Goal: Information Seeking & Learning: Find specific fact

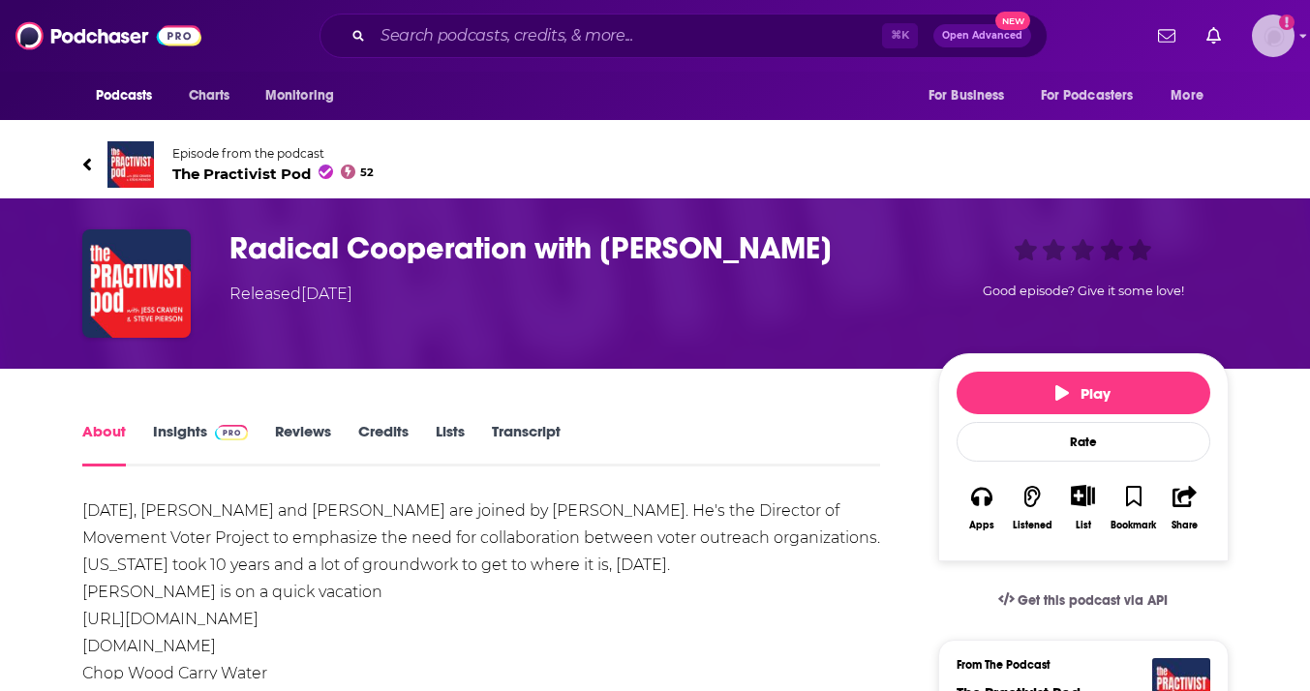
click at [1288, 39] on img "Logged in as KrishanaDavis" at bounding box center [1273, 36] width 43 height 43
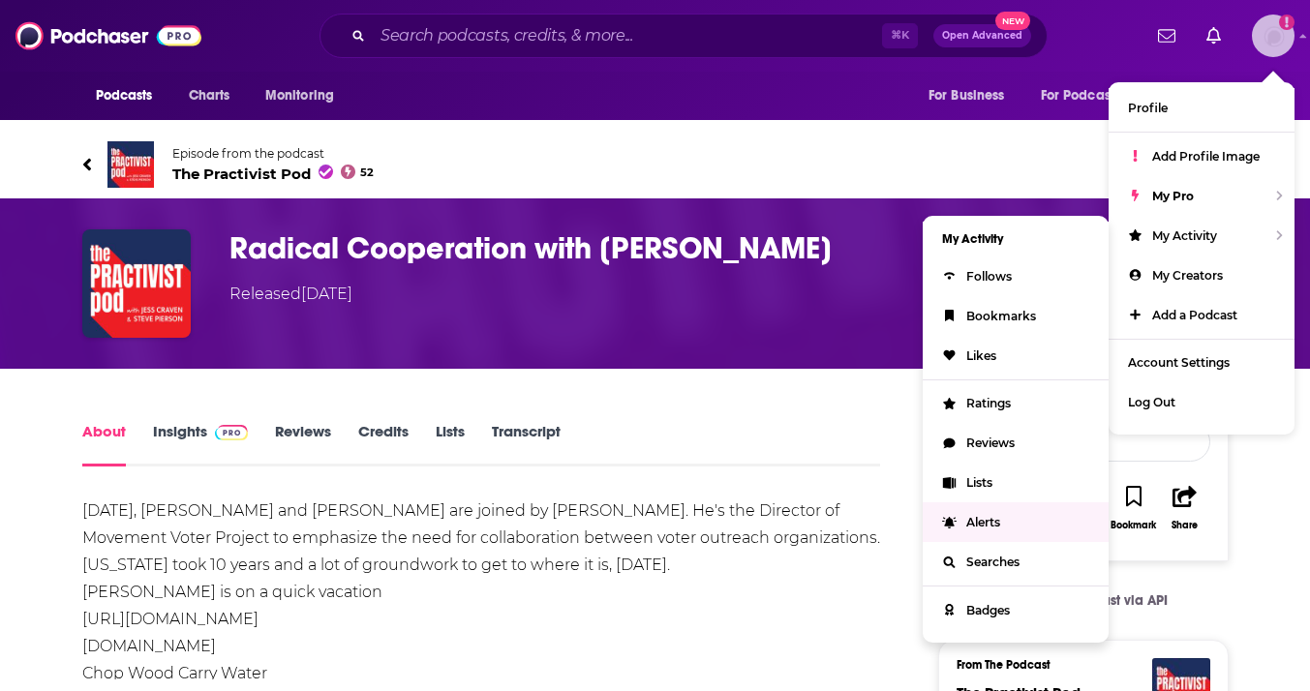
click at [989, 515] on span "Alerts" at bounding box center [983, 522] width 34 height 15
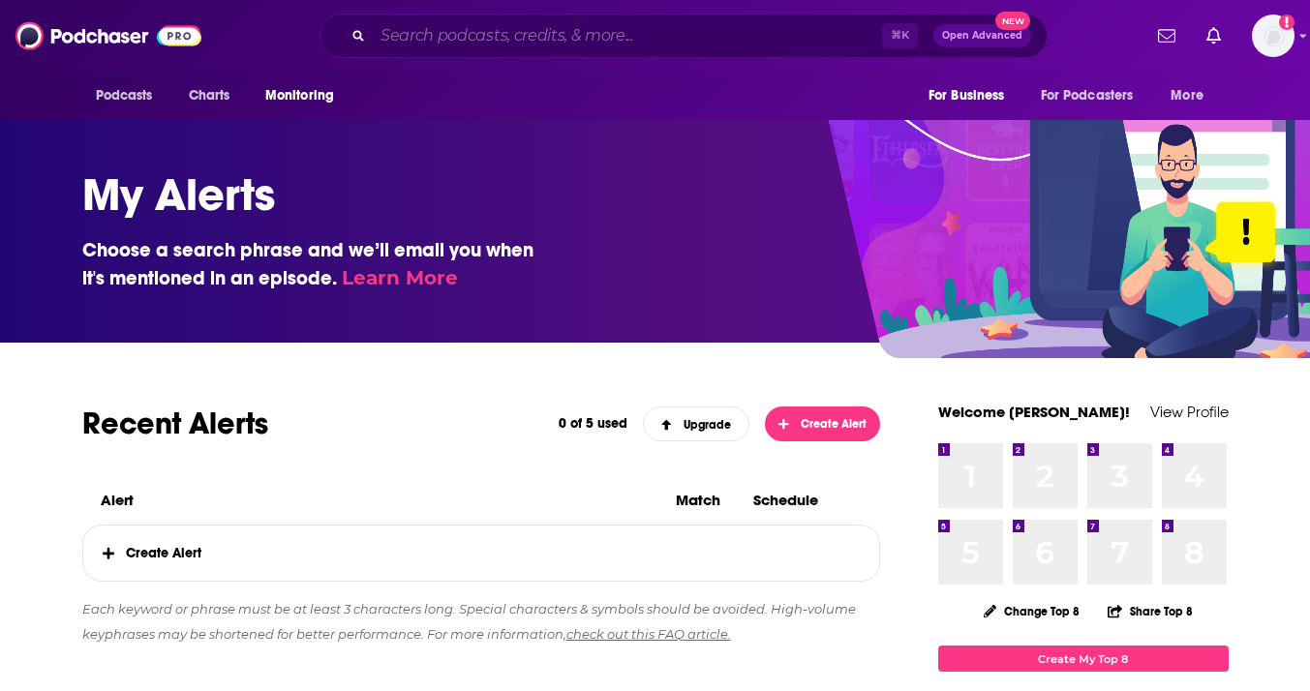
click at [566, 30] on input "Search podcasts, credits, & more..." at bounding box center [627, 35] width 509 height 31
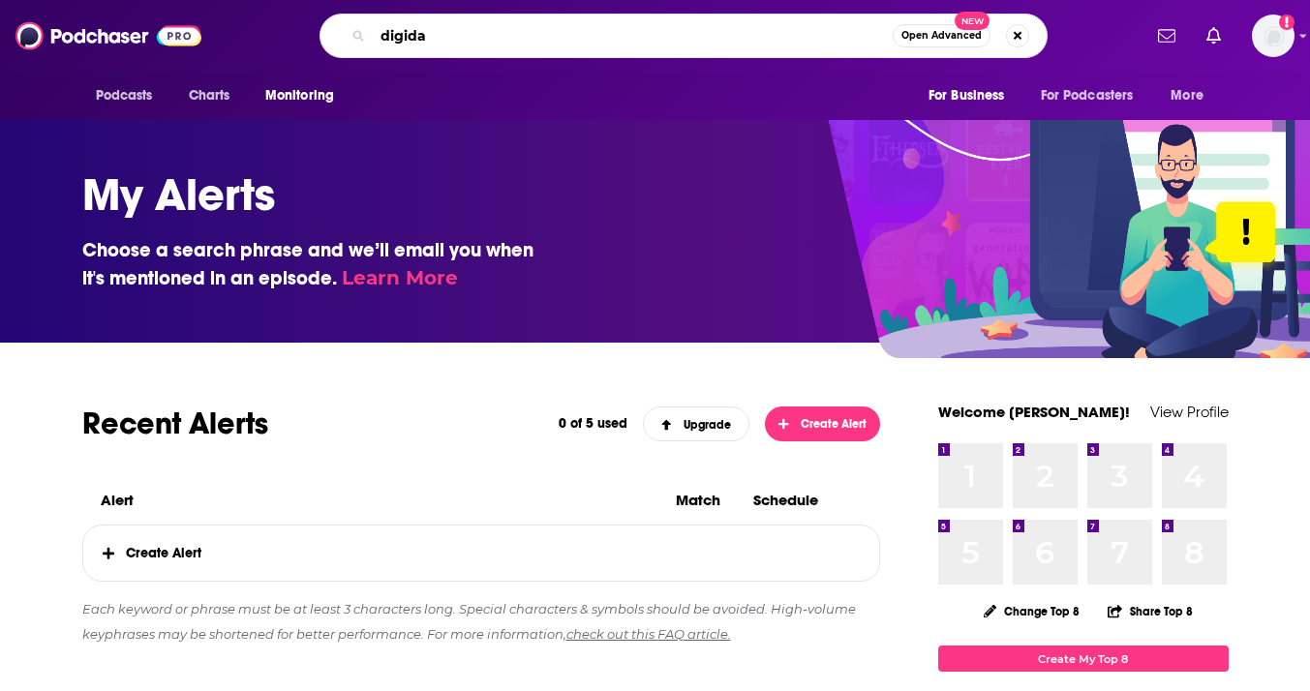
type input "digiday"
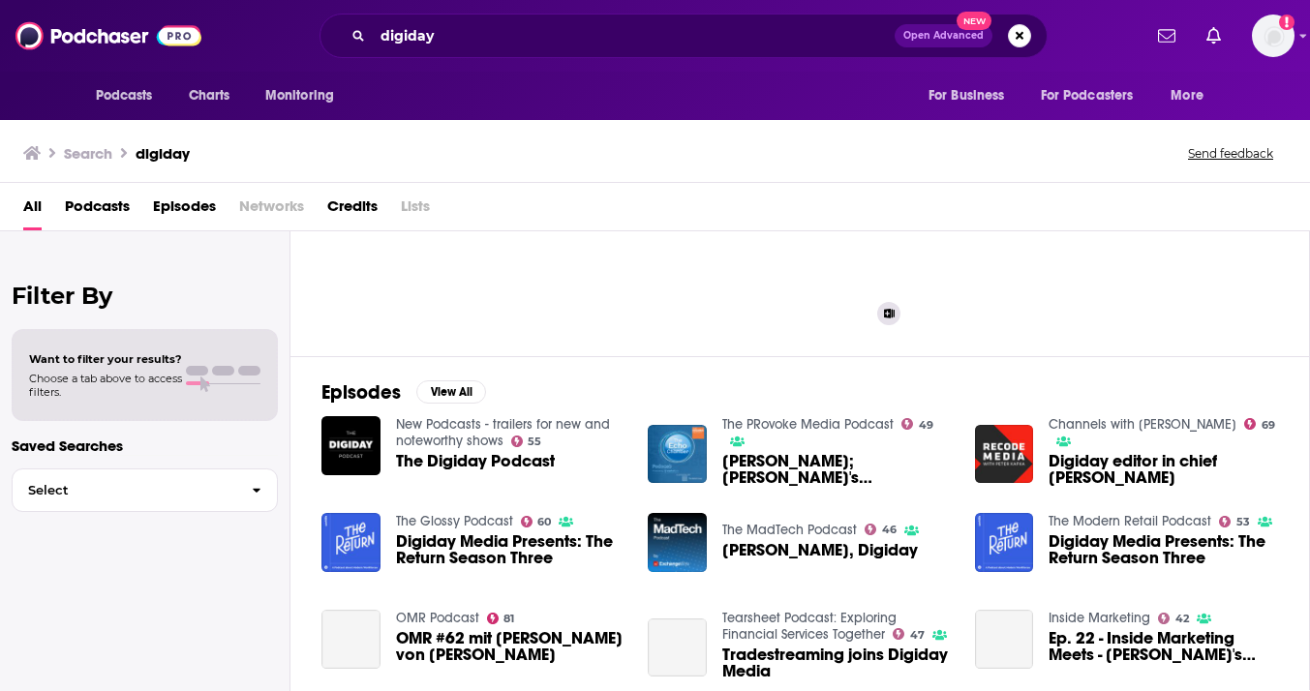
scroll to position [149, 0]
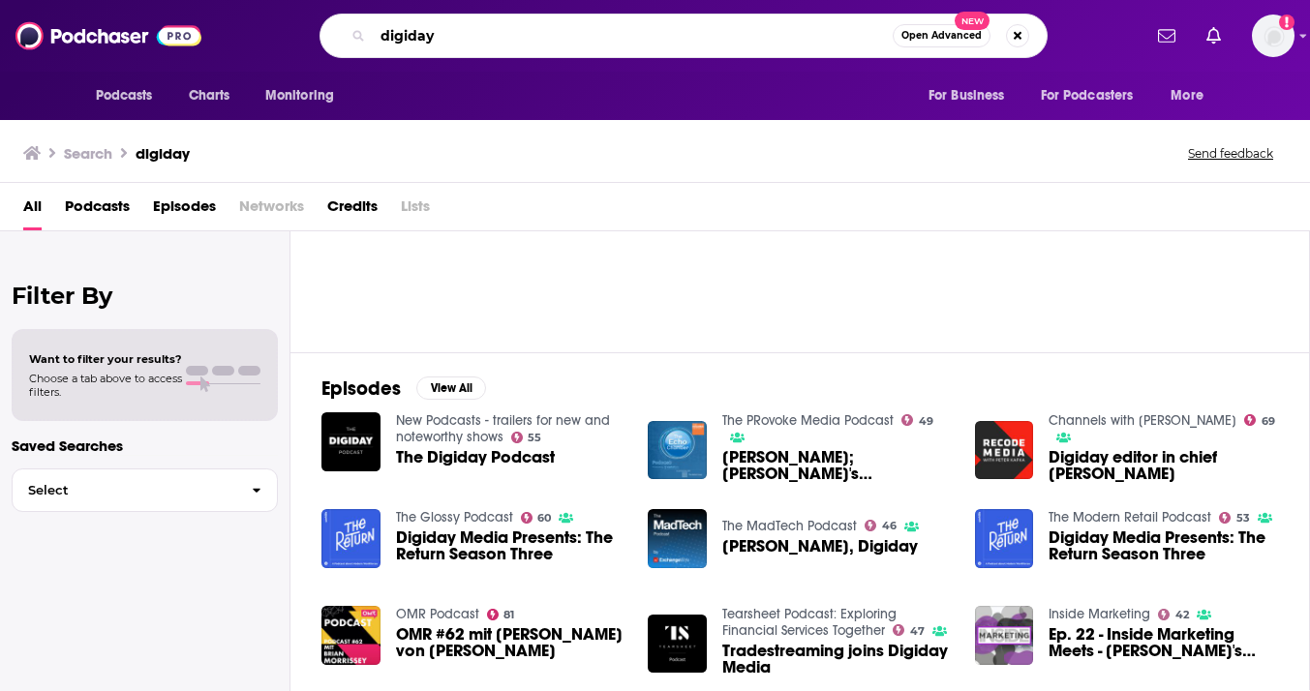
click at [560, 39] on input "digiday" at bounding box center [633, 35] width 520 height 31
type input "[PERSON_NAME]"
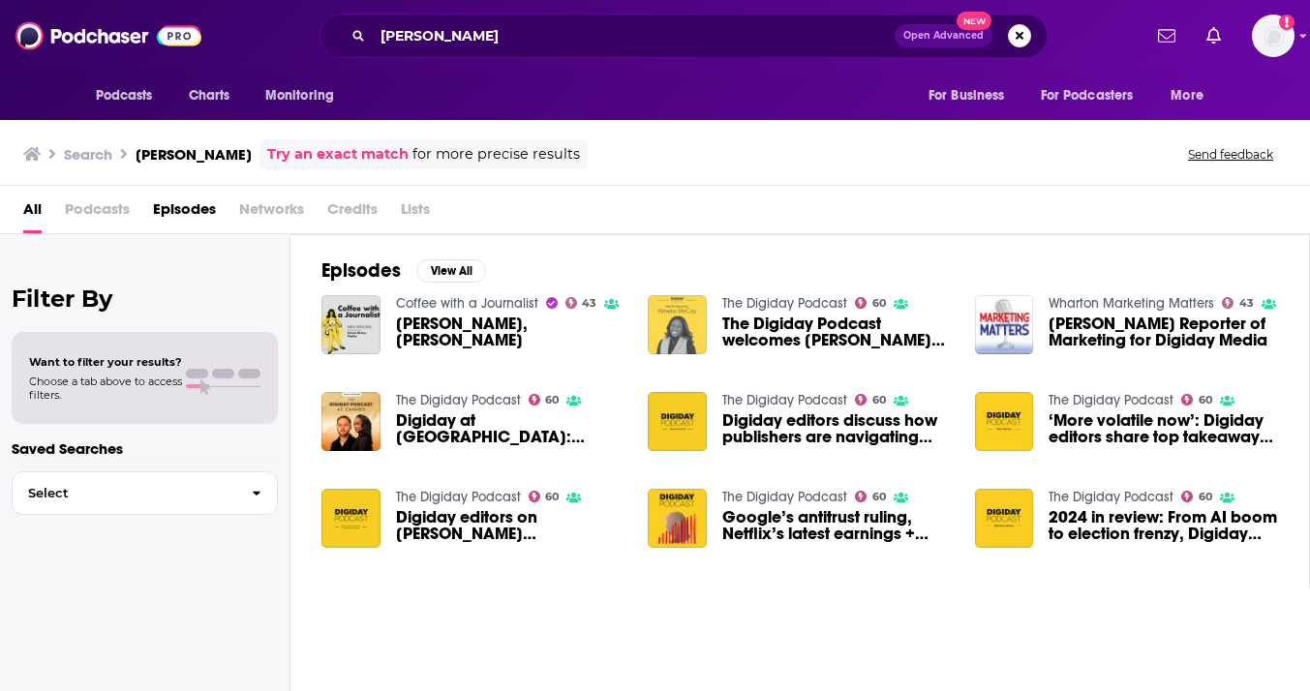
click at [680, 317] on img "The Digiday Podcast welcomes Kimeko McCoy as its new co-host" at bounding box center [677, 324] width 59 height 59
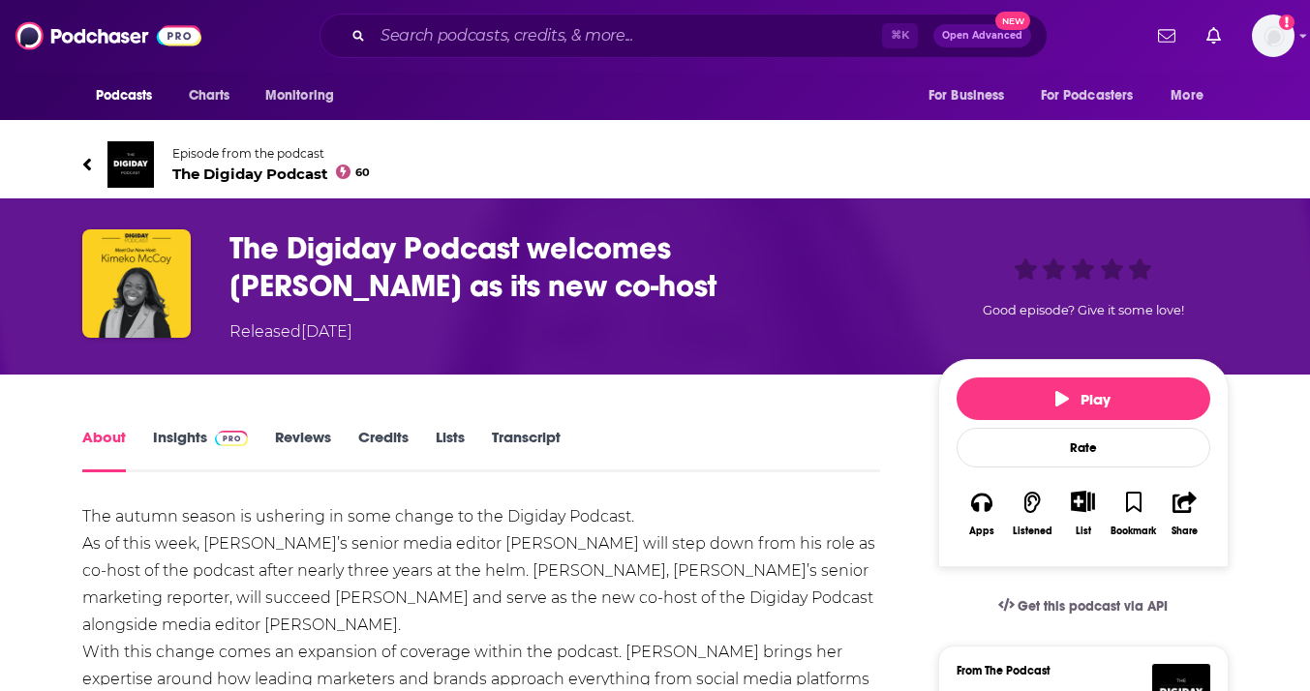
click at [229, 168] on span "The Digiday Podcast 60" at bounding box center [271, 174] width 199 height 18
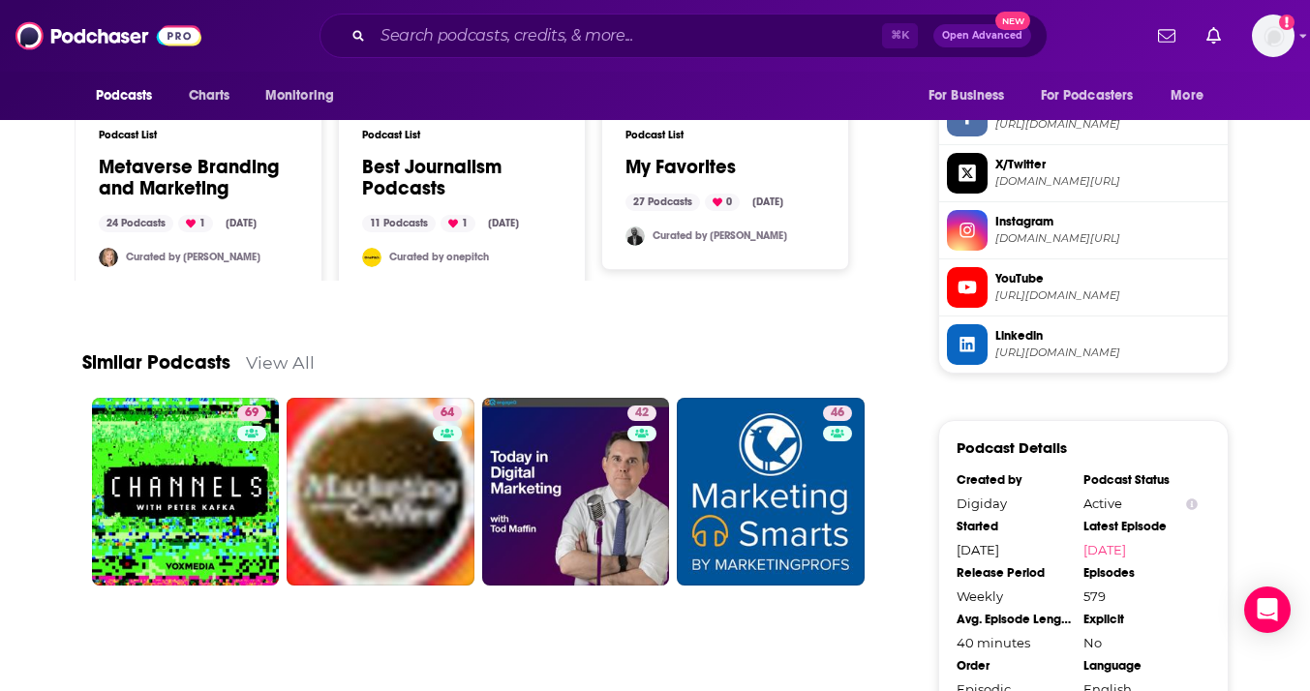
scroll to position [1671, 0]
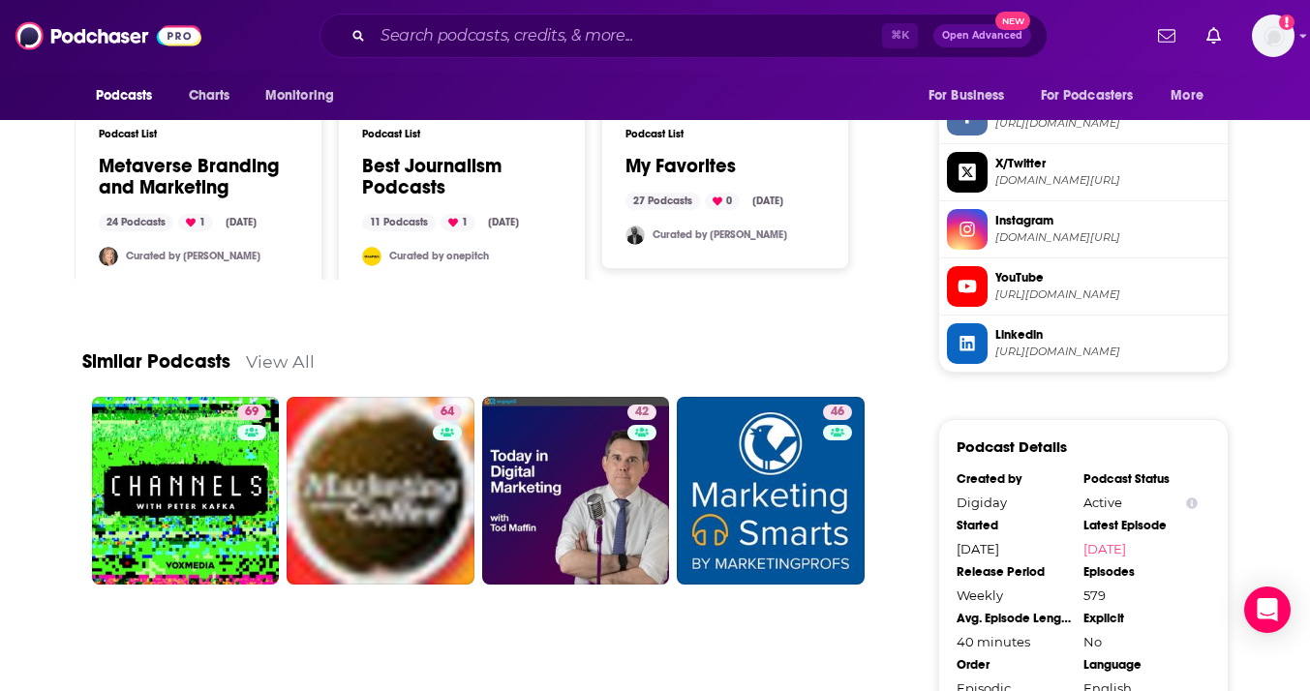
click at [275, 360] on link "View All" at bounding box center [280, 362] width 69 height 20
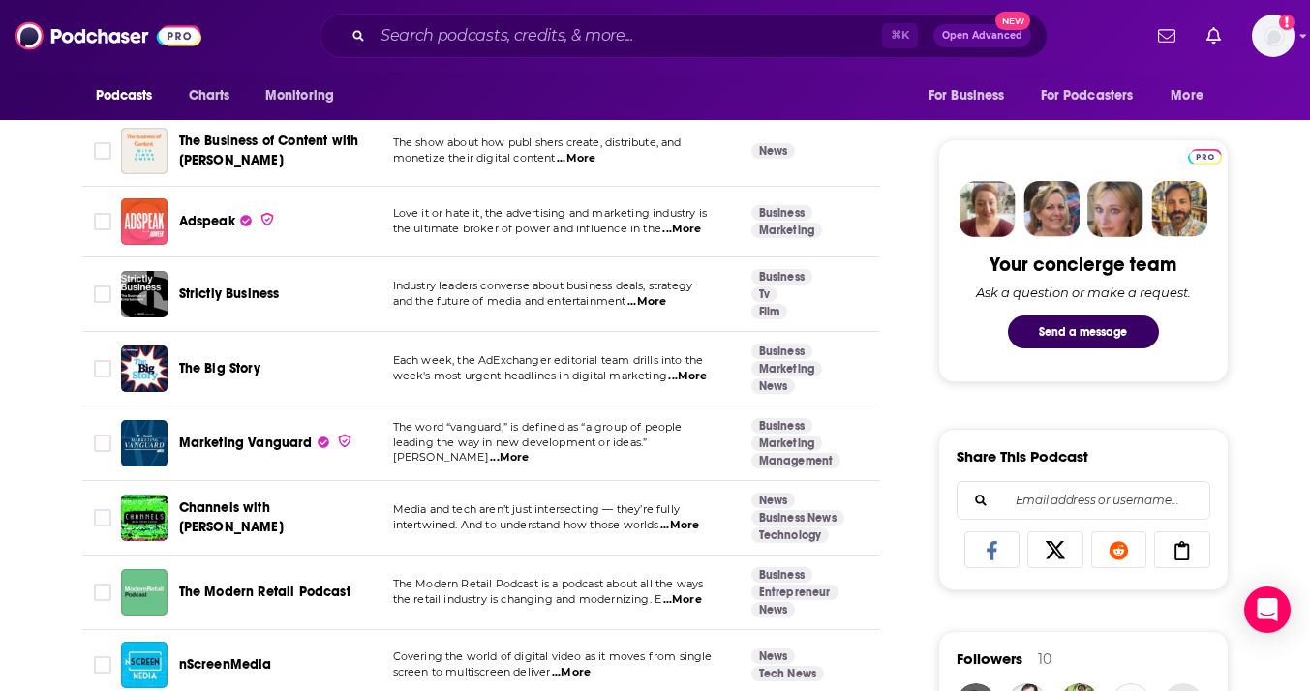
scroll to position [861, 0]
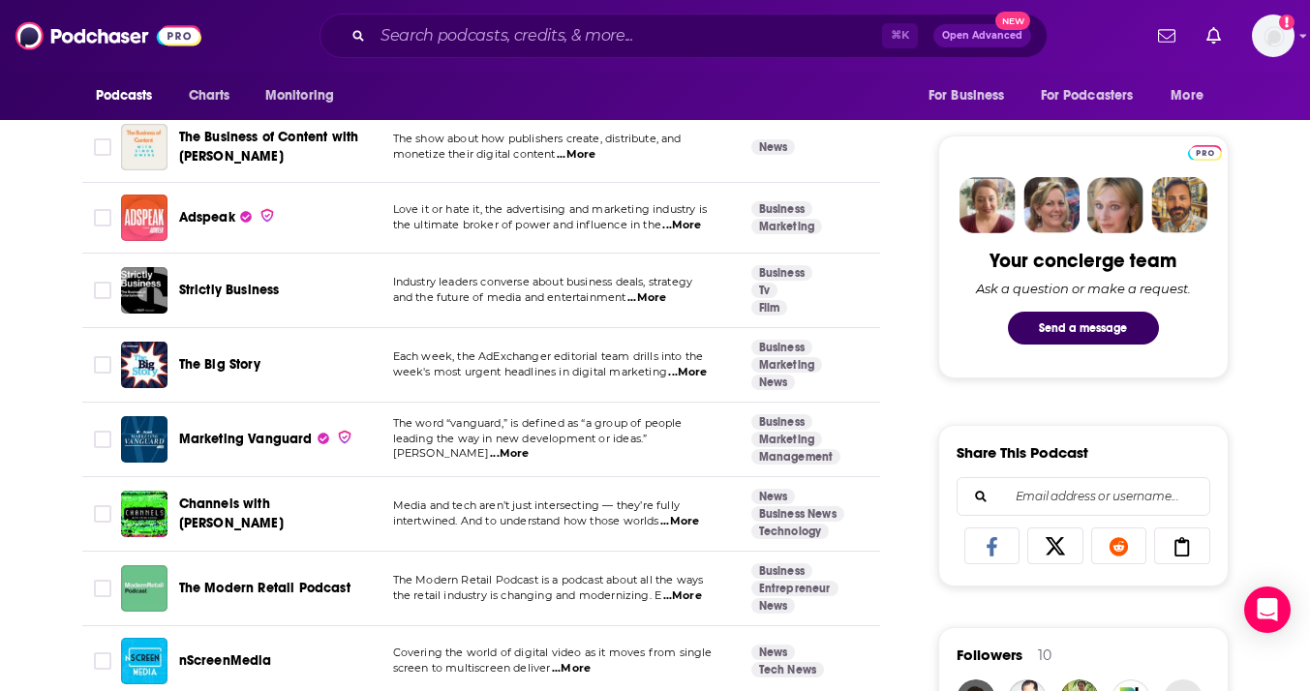
click at [688, 522] on span "...More" at bounding box center [679, 521] width 39 height 15
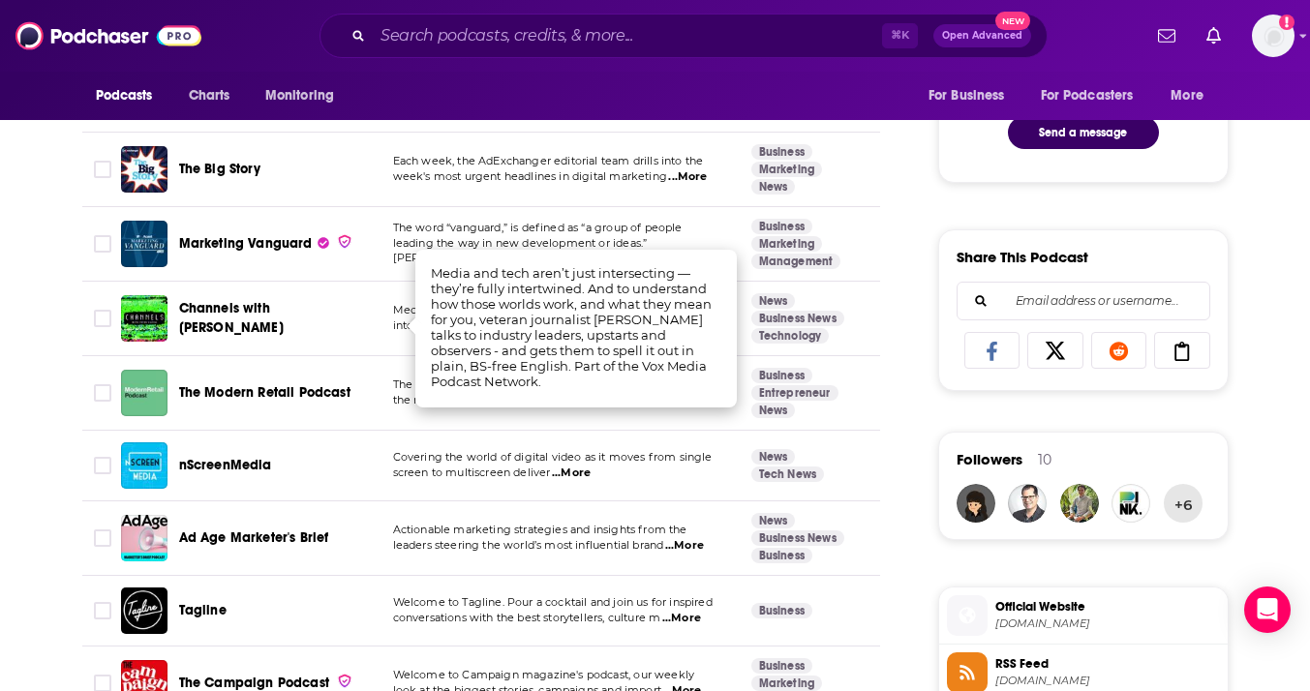
scroll to position [1252, 0]
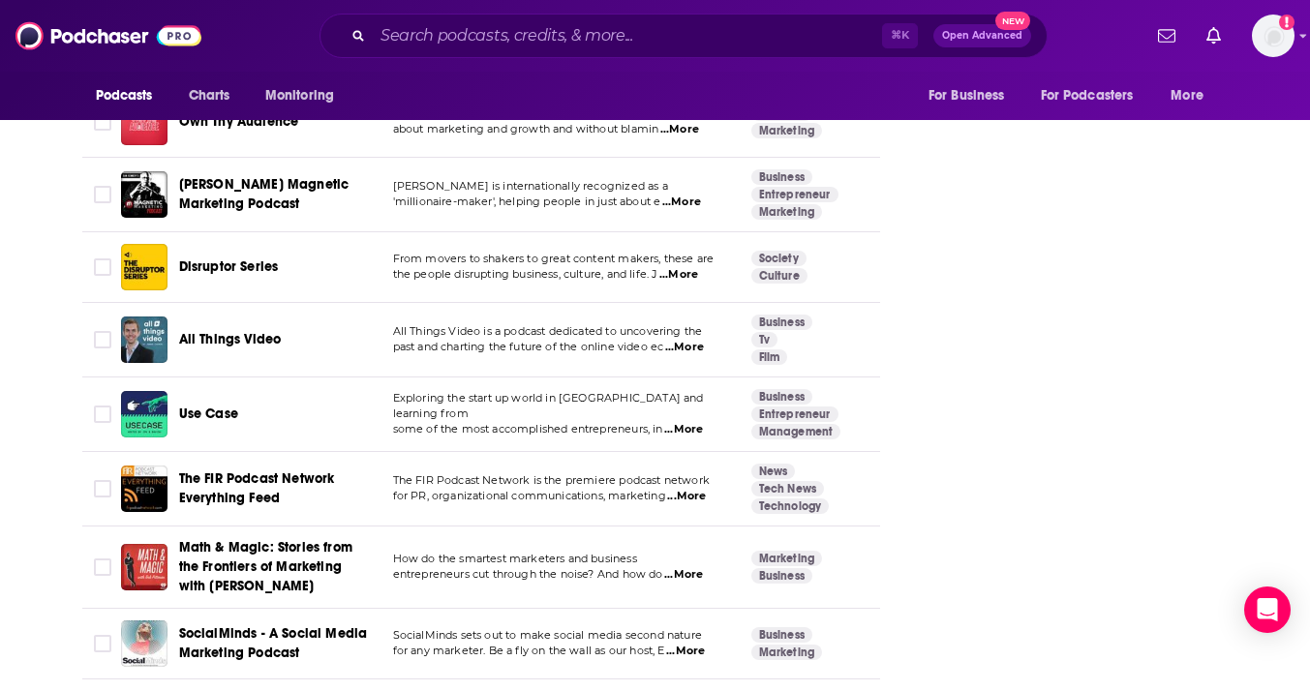
scroll to position [2781, 0]
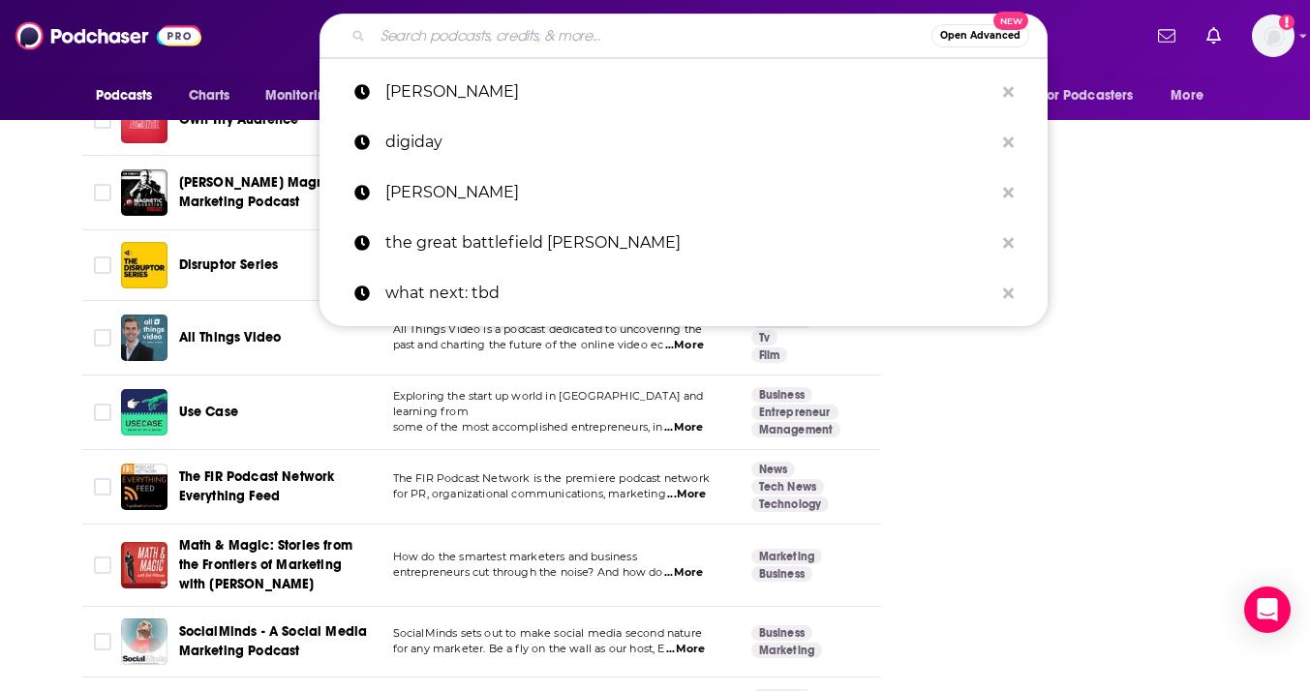
click at [541, 28] on input "Search podcasts, credits, & more..." at bounding box center [652, 35] width 559 height 31
paste input "[PERSON_NAME]"
type input "[PERSON_NAME]"
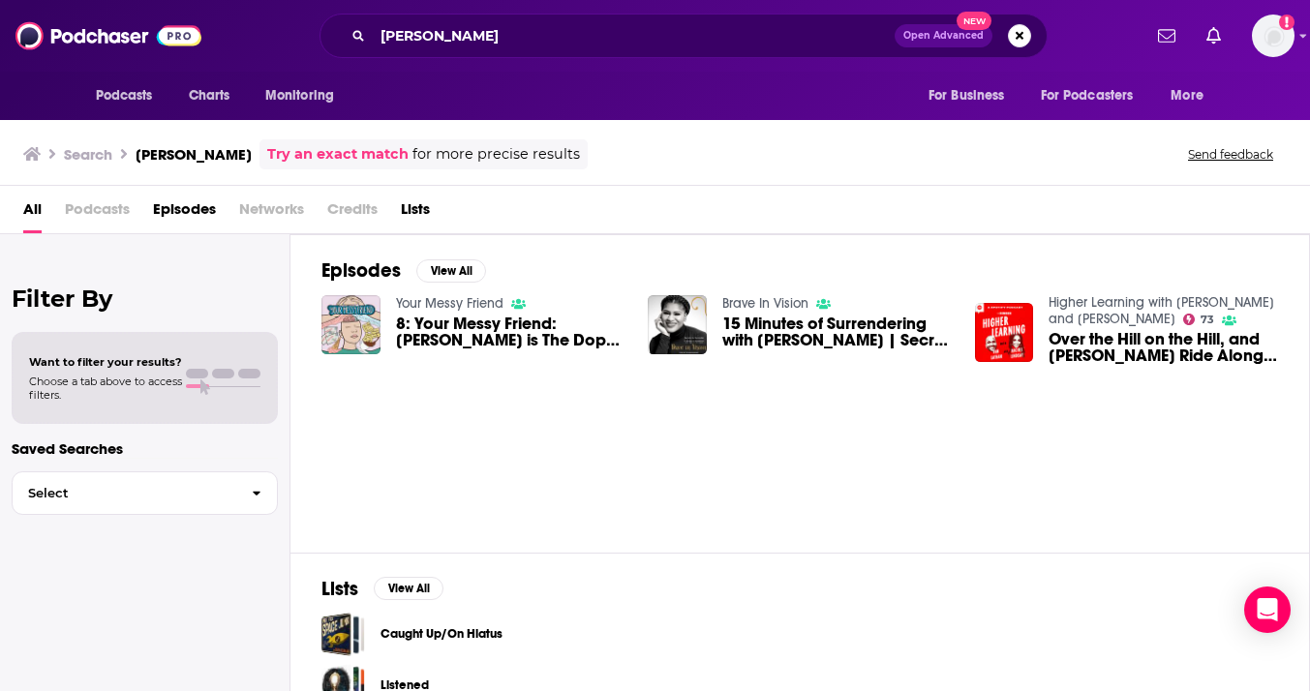
click at [1081, 305] on link "Higher Learning with [PERSON_NAME] and [PERSON_NAME]" at bounding box center [1162, 310] width 226 height 33
click at [448, 271] on button "View All" at bounding box center [451, 271] width 70 height 23
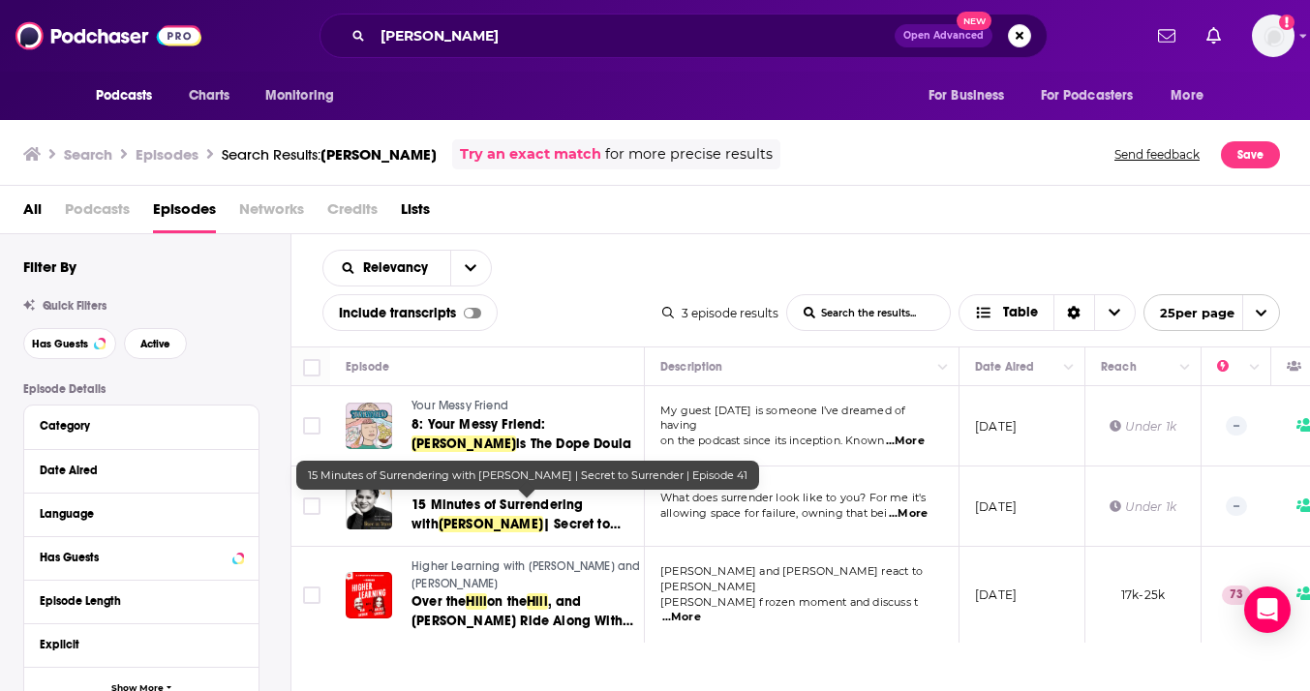
click at [701, 610] on span "...More" at bounding box center [681, 617] width 39 height 15
click at [914, 436] on span "...More" at bounding box center [905, 441] width 39 height 15
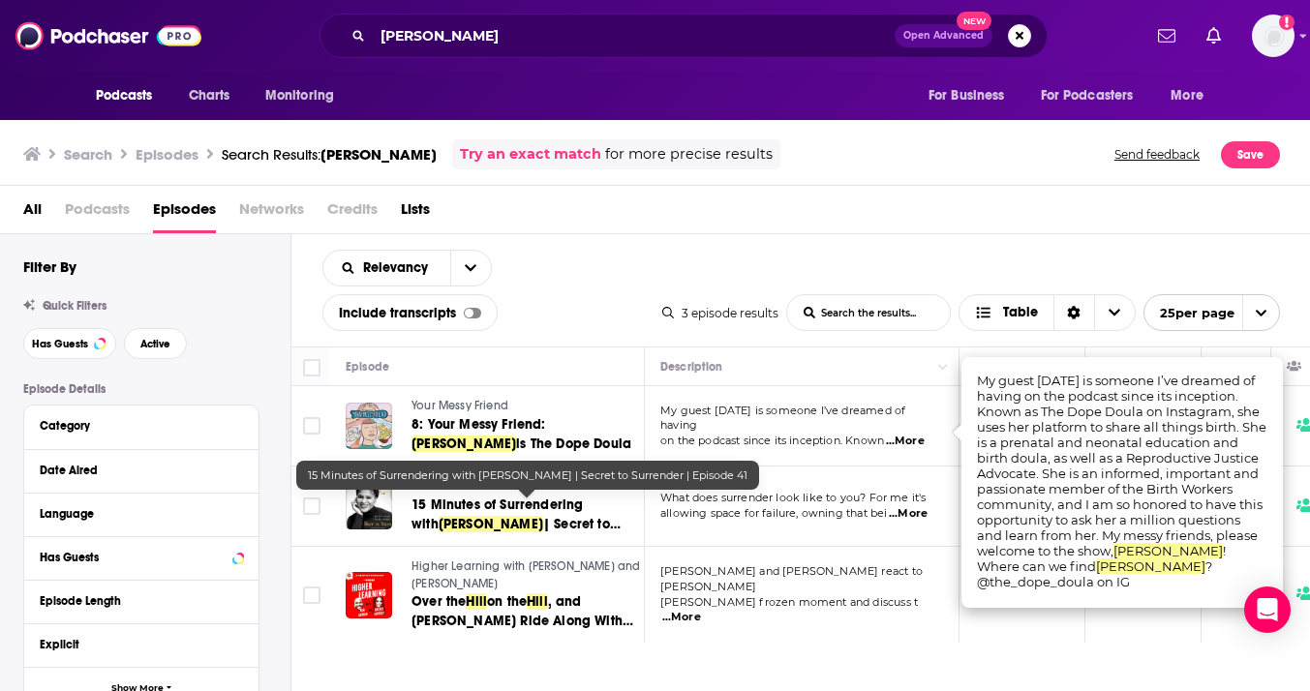
click at [914, 434] on span "...More" at bounding box center [905, 441] width 39 height 15
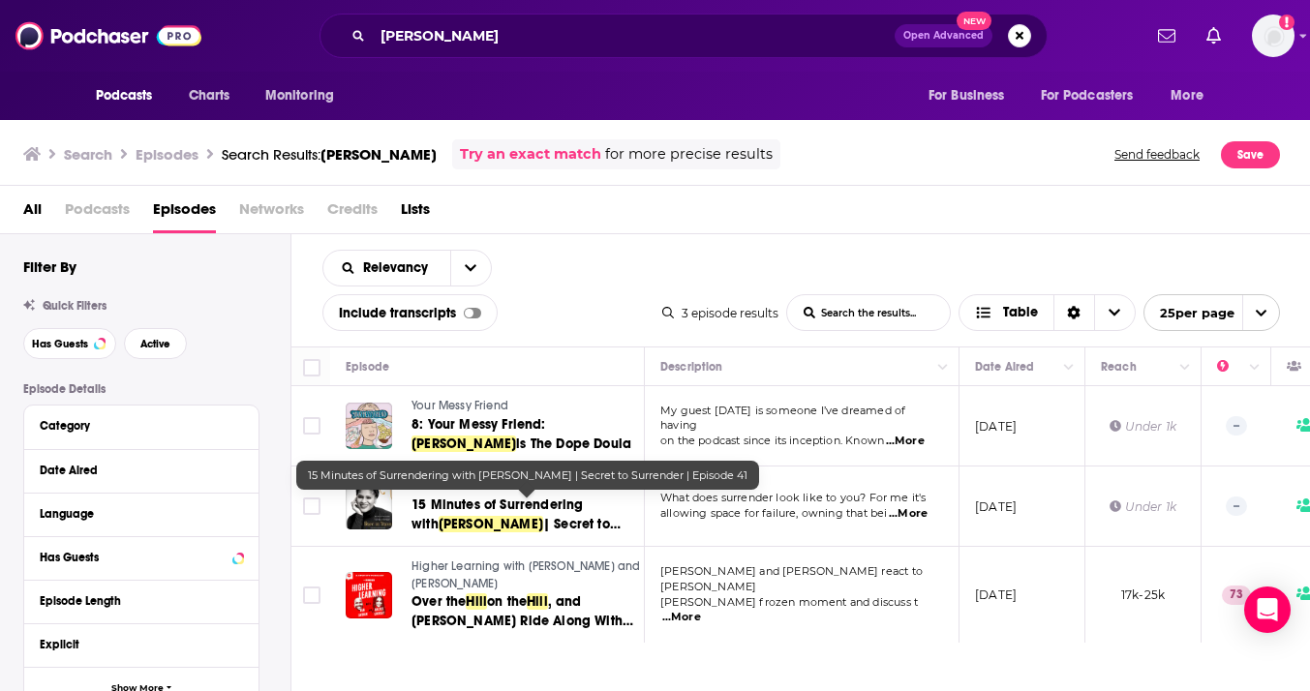
click at [914, 434] on span "...More" at bounding box center [905, 441] width 39 height 15
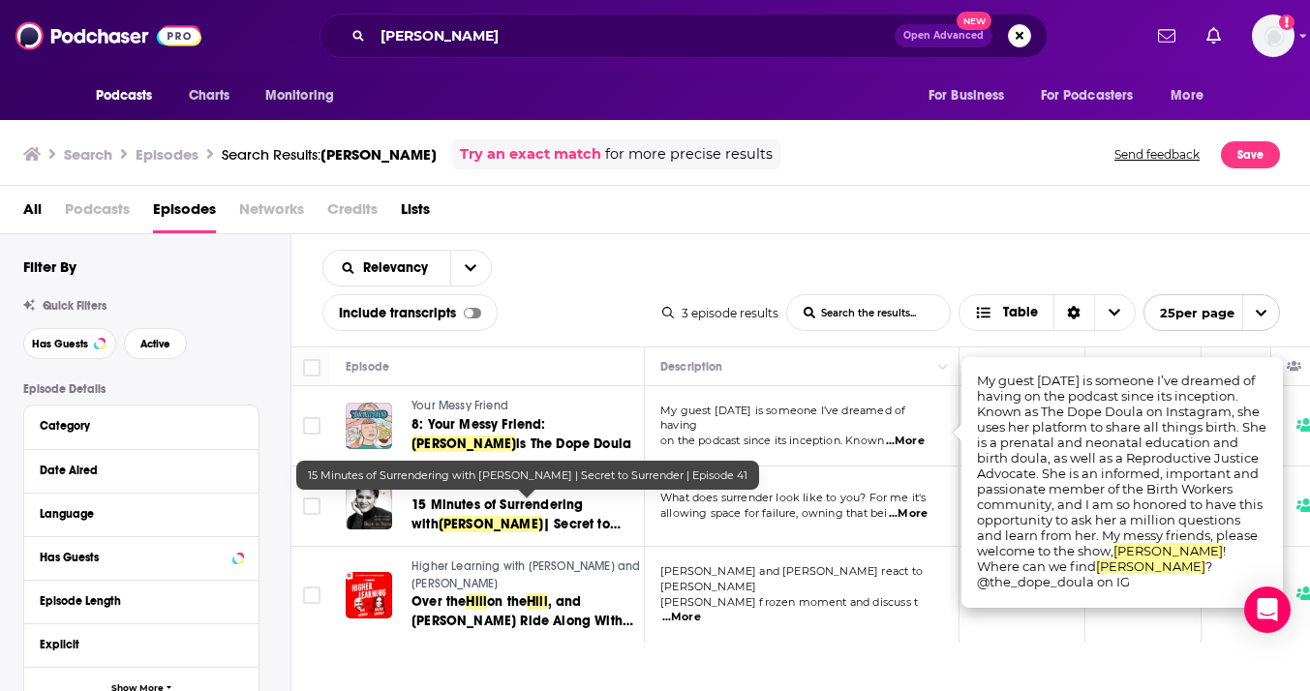
click at [919, 509] on span "...More" at bounding box center [908, 513] width 39 height 15
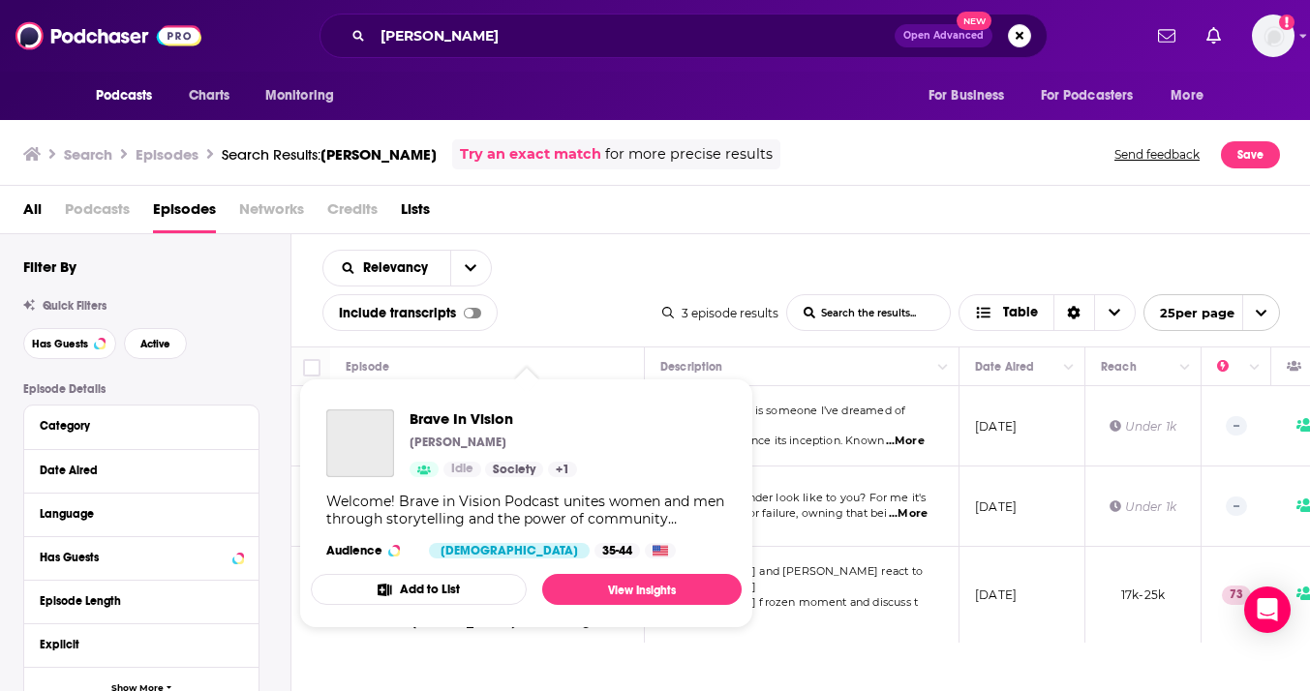
click at [577, 501] on div "Welcome! Brave in Vision Podcast unites women and men through storytelling and …" at bounding box center [526, 510] width 400 height 35
click at [473, 426] on span "Brave In Vision" at bounding box center [494, 419] width 168 height 18
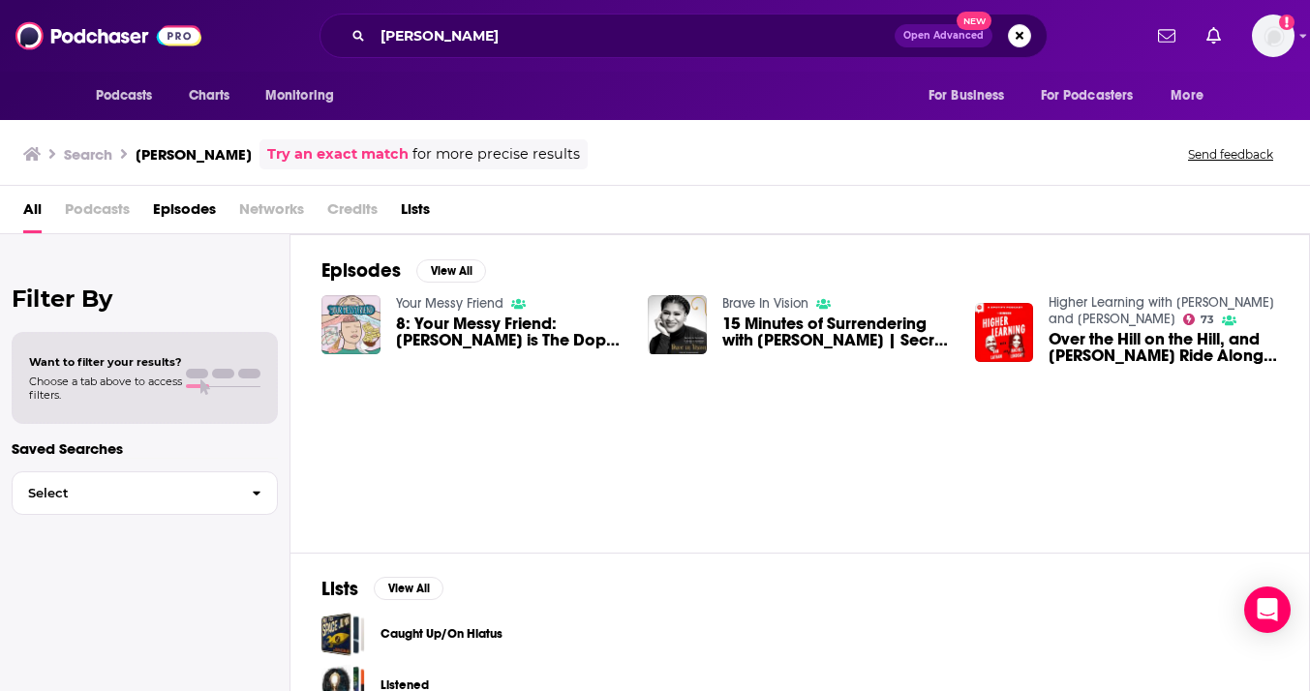
scroll to position [89, 0]
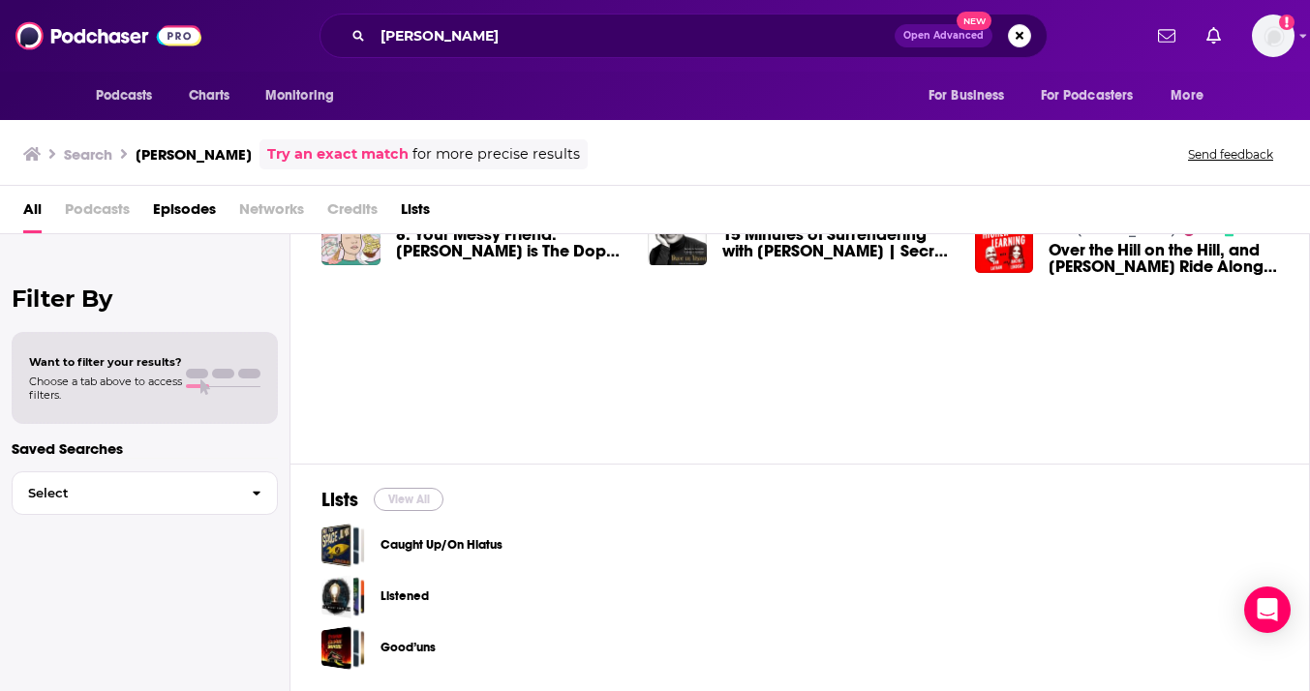
click at [418, 505] on button "View All" at bounding box center [409, 499] width 70 height 23
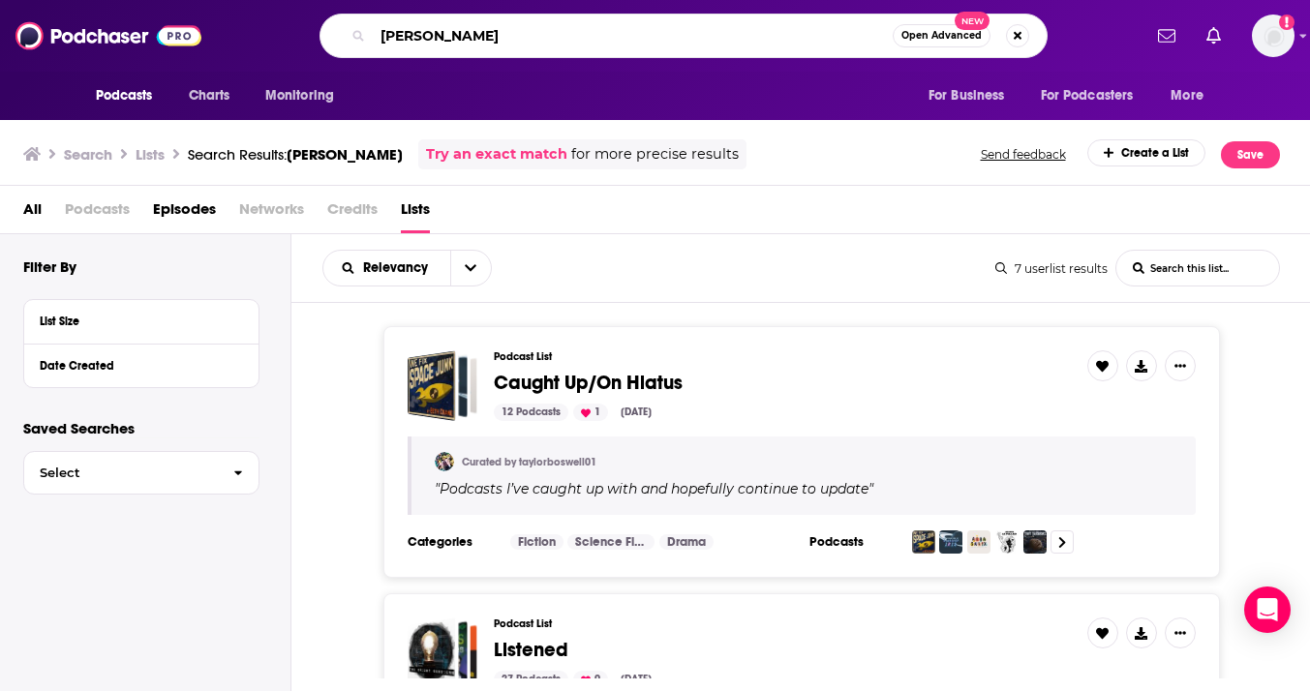
drag, startPoint x: 578, startPoint y: 29, endPoint x: 311, endPoint y: 23, distance: 267.3
click at [312, 24] on div "[PERSON_NAME] Open Advanced New" at bounding box center [684, 36] width 914 height 45
type input "[PERSON_NAME]"
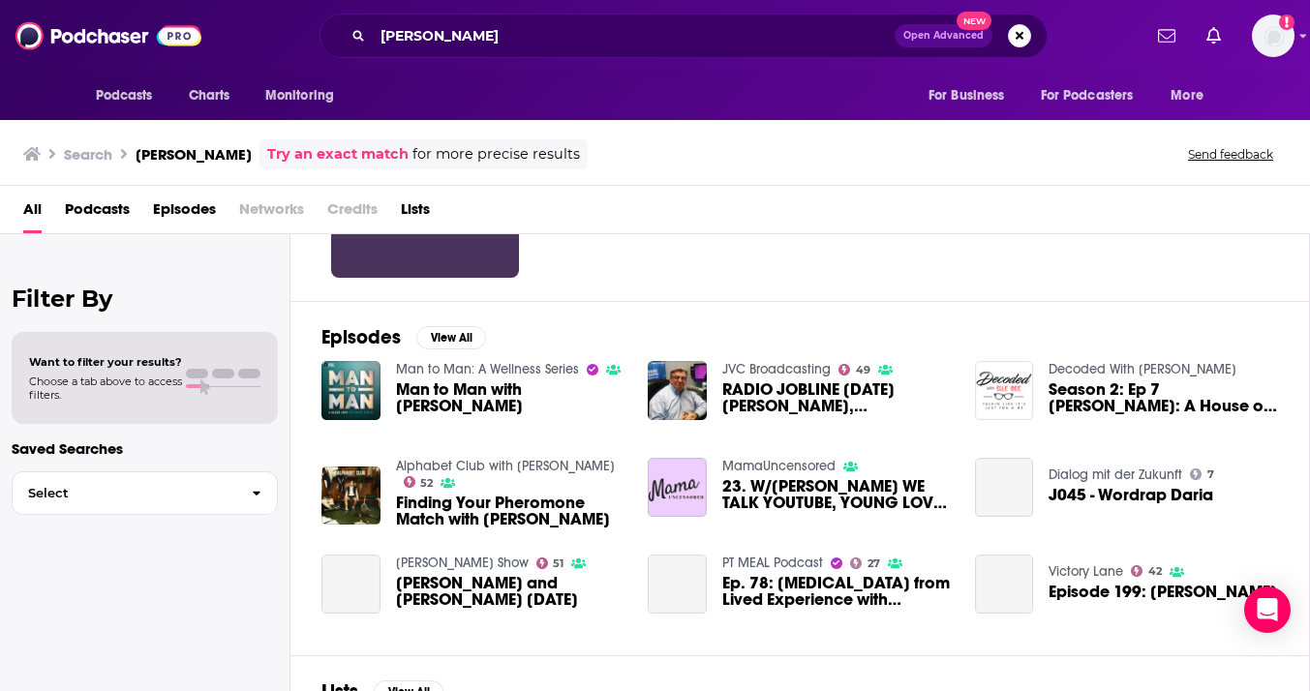
scroll to position [206, 0]
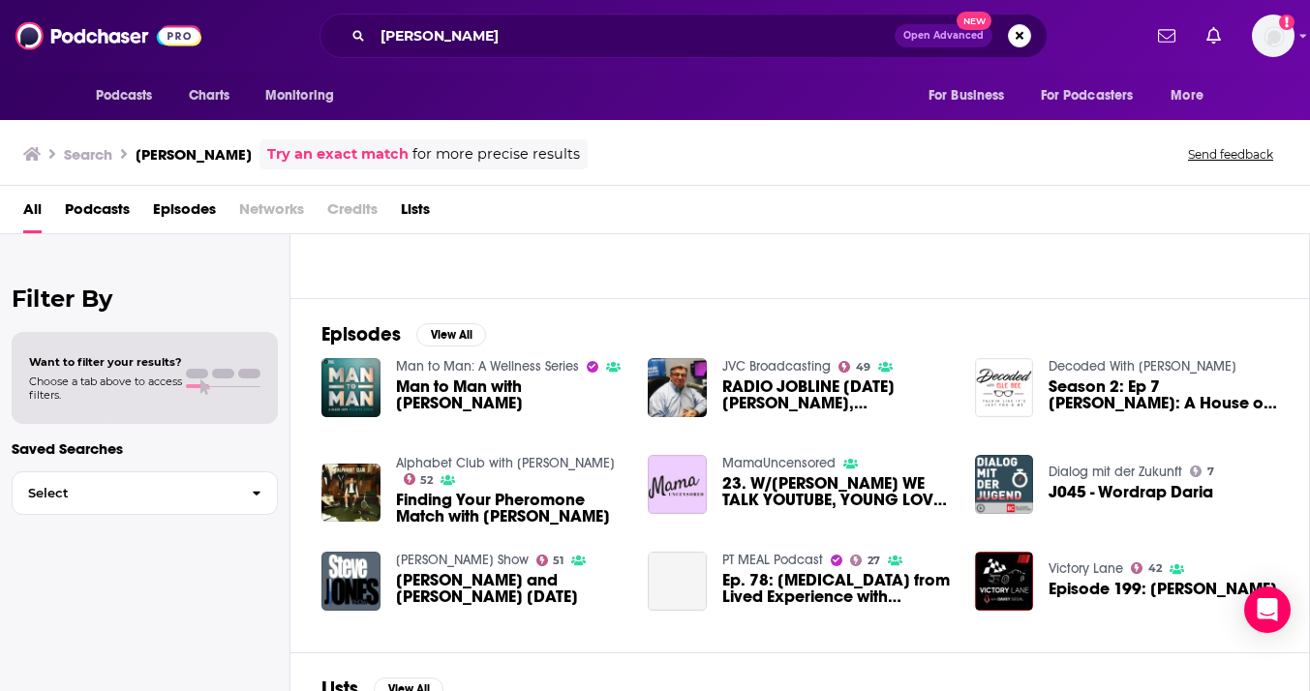
click at [186, 204] on span "Episodes" at bounding box center [184, 214] width 63 height 40
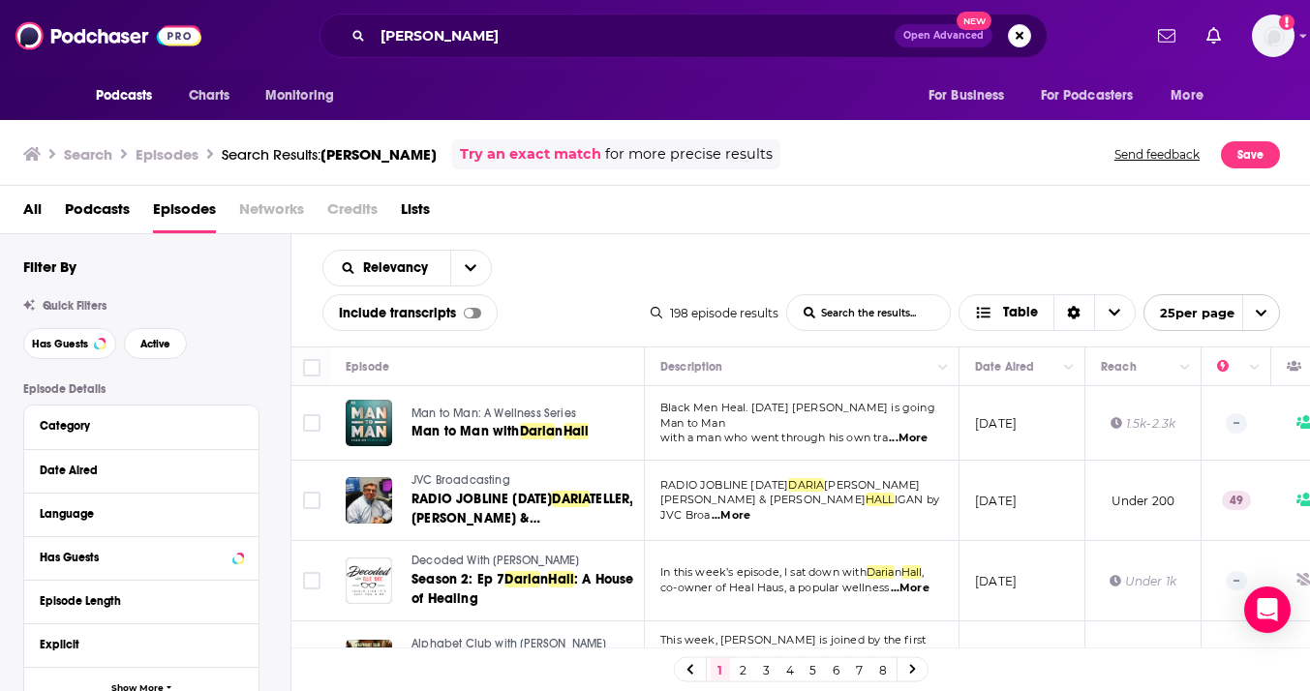
click at [92, 215] on span "Podcasts" at bounding box center [97, 214] width 65 height 40
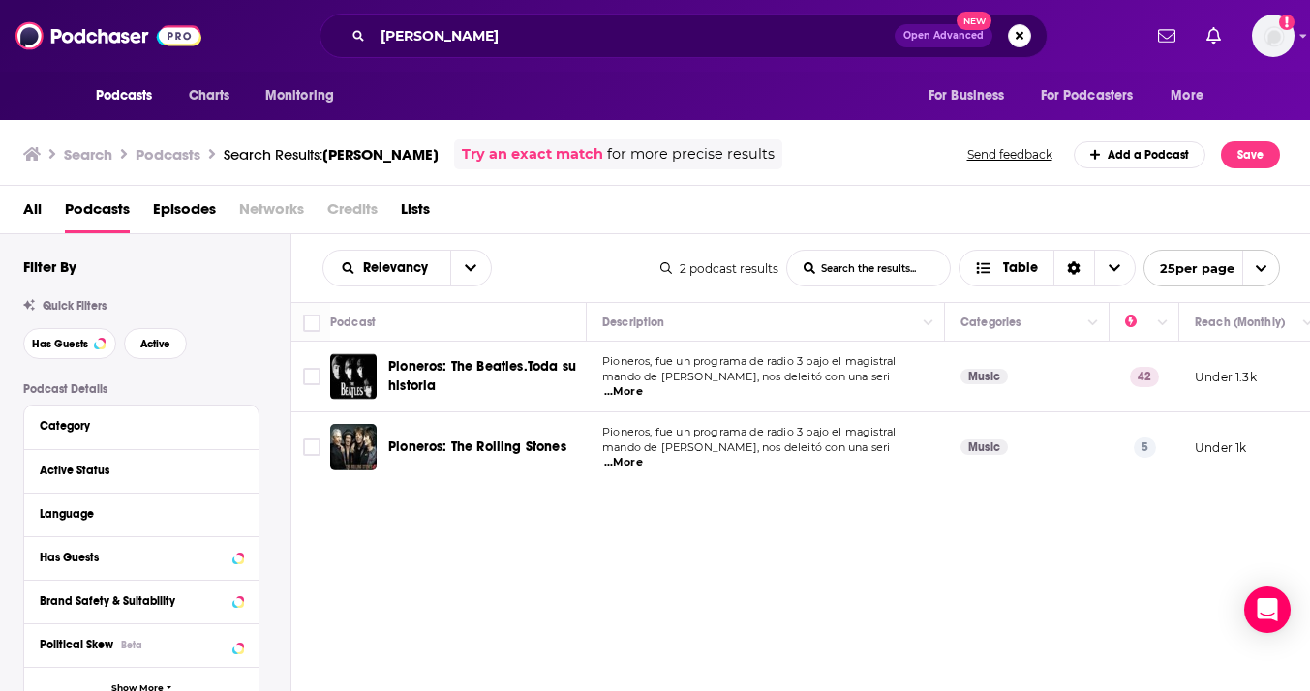
click at [46, 218] on div "All Podcasts Episodes Networks Credits Lists" at bounding box center [659, 214] width 1272 height 40
click at [28, 202] on span "All" at bounding box center [32, 214] width 18 height 40
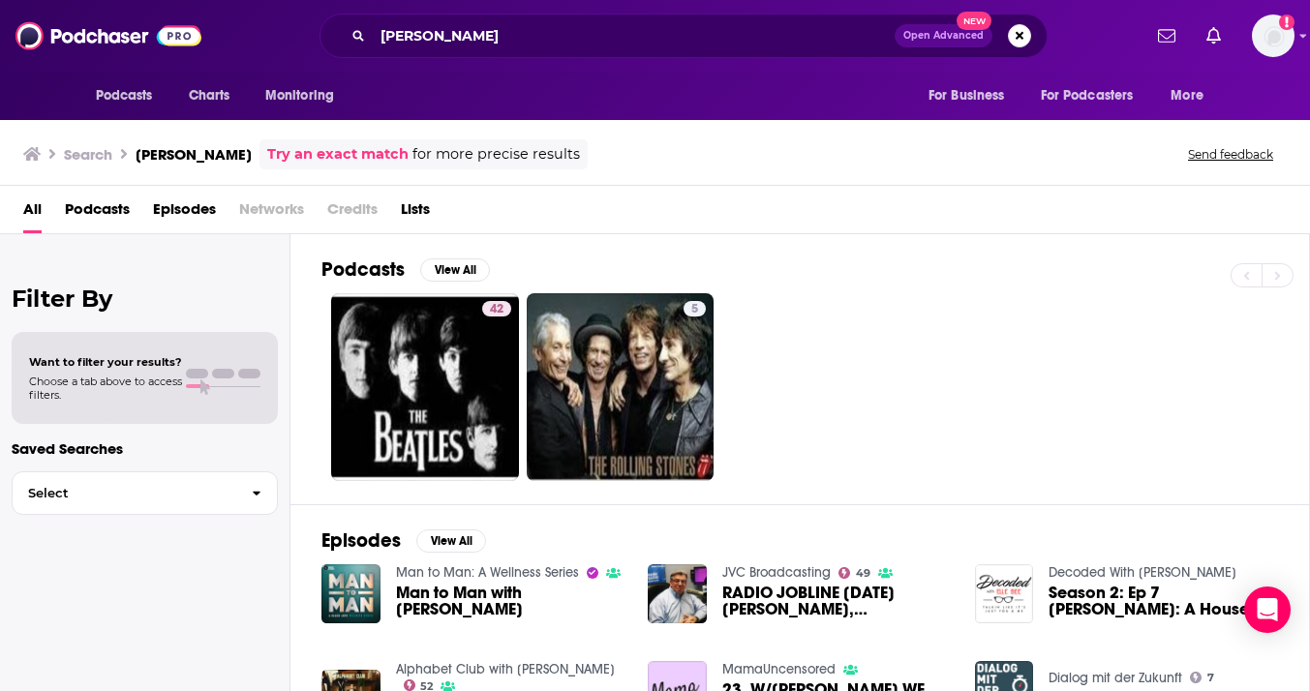
scroll to position [395, 0]
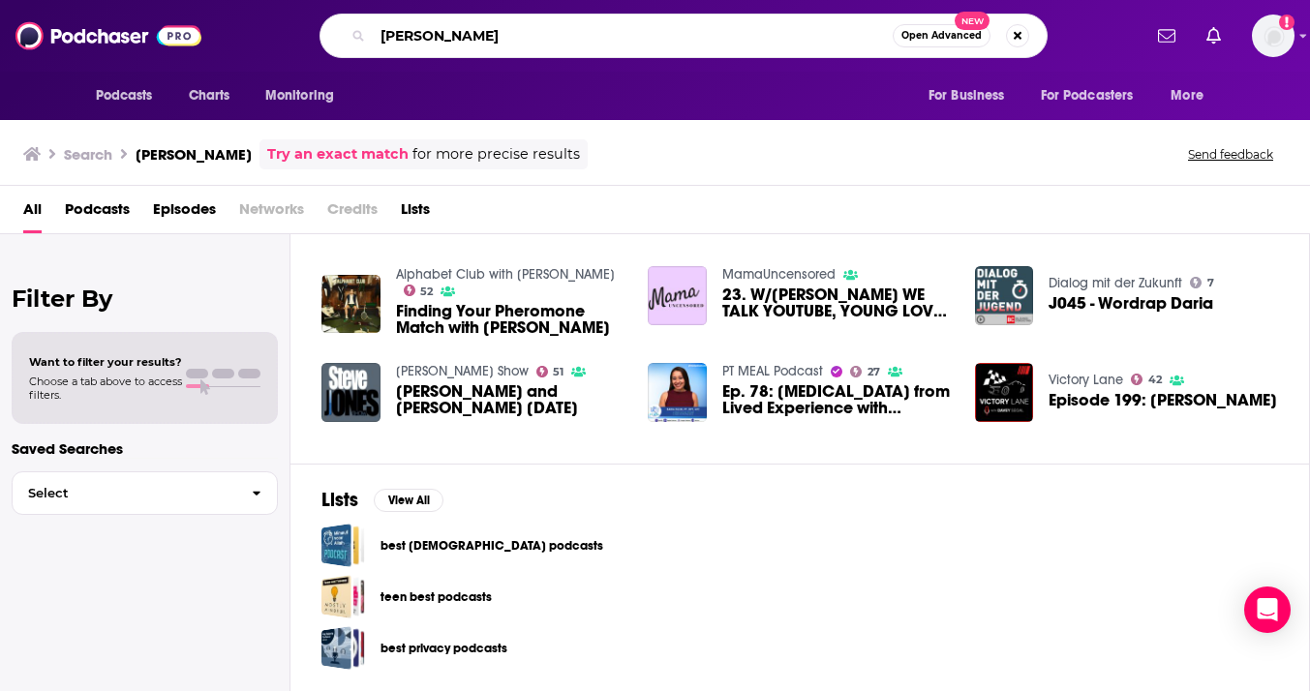
drag, startPoint x: 476, startPoint y: 44, endPoint x: 371, endPoint y: 34, distance: 106.0
click at [372, 36] on div "[PERSON_NAME] Open Advanced New" at bounding box center [684, 36] width 728 height 45
type input "]"
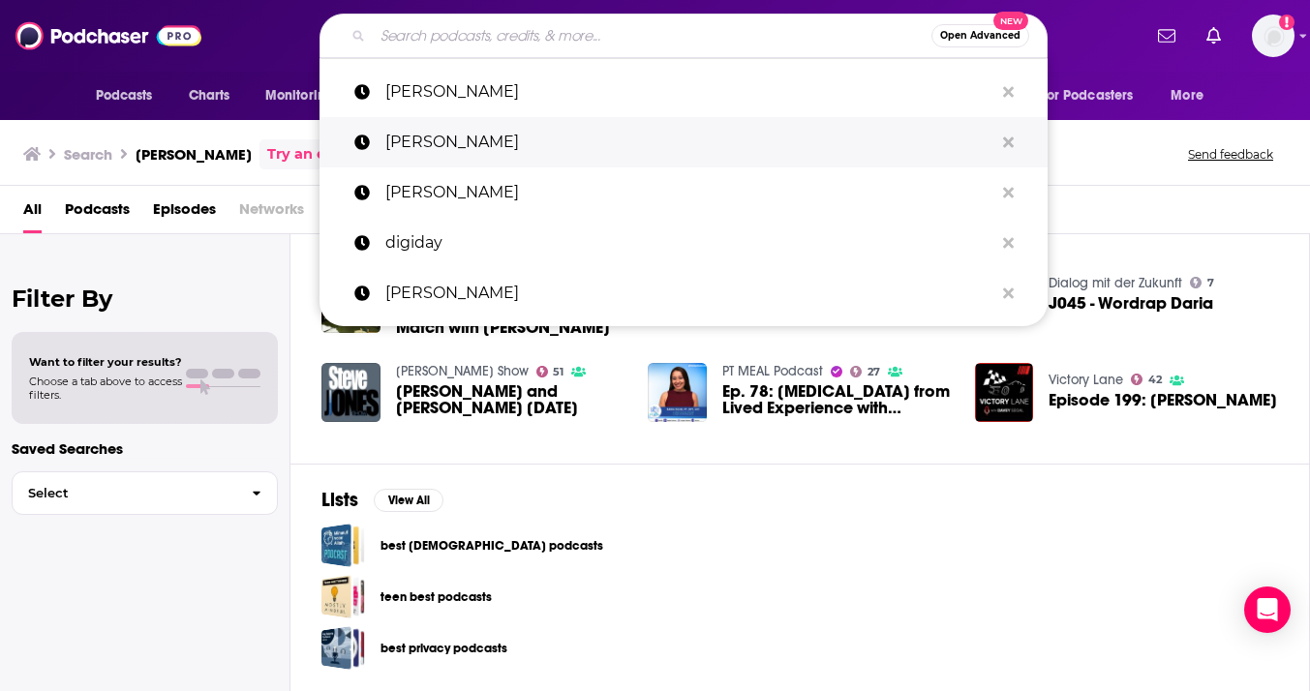
paste input "[PERSON_NAME]"
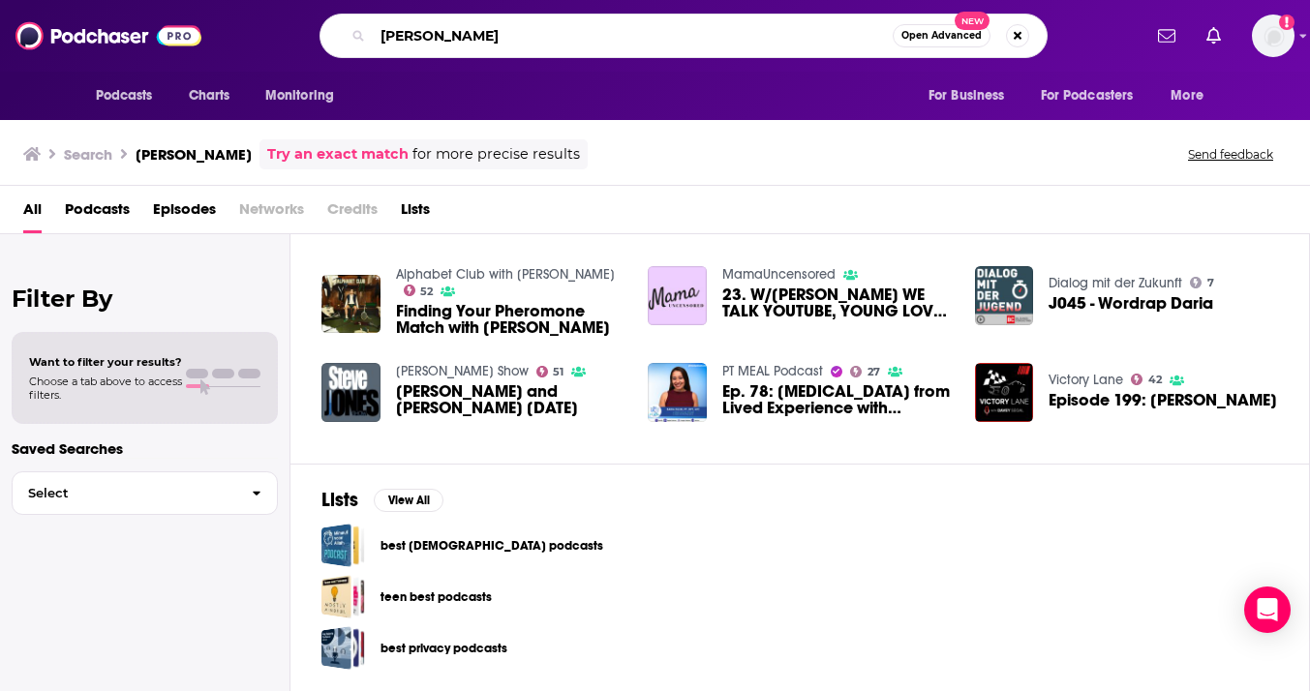
type input "[PERSON_NAME]"
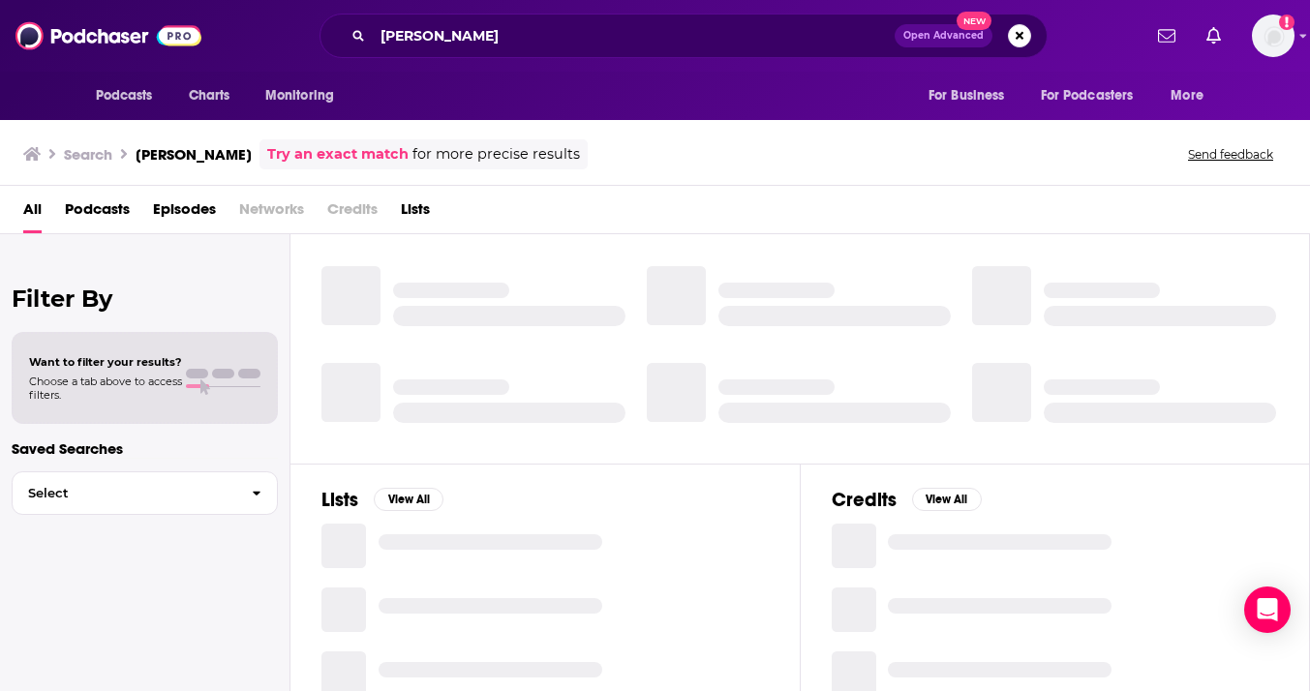
scroll to position [126, 0]
